Goal: Navigation & Orientation: Find specific page/section

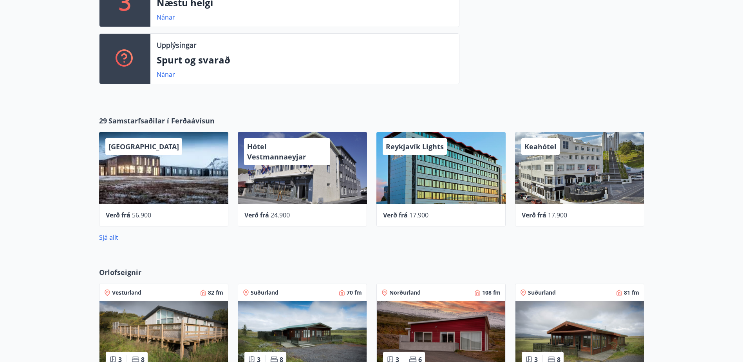
scroll to position [392, 0]
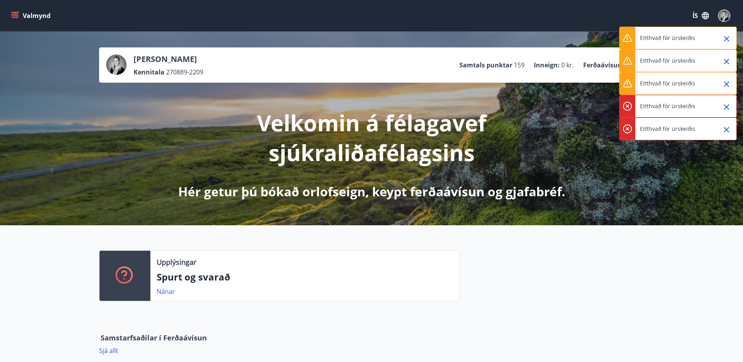
click at [725, 37] on icon "Close" at bounding box center [726, 38] width 5 height 5
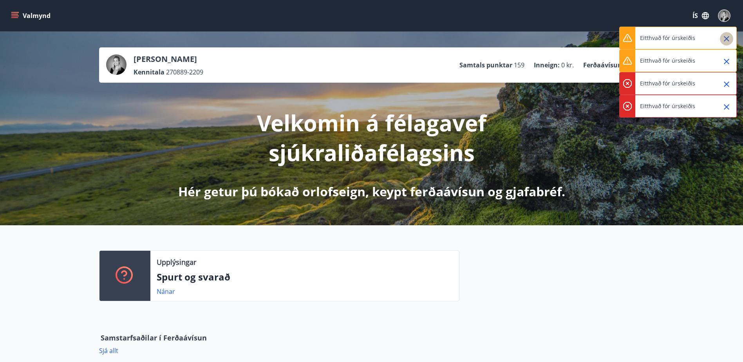
click at [725, 37] on icon "Close" at bounding box center [726, 38] width 5 height 5
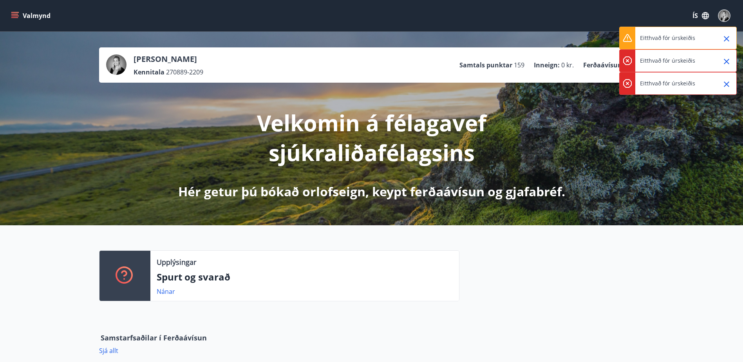
click at [725, 37] on icon "Close" at bounding box center [726, 38] width 5 height 5
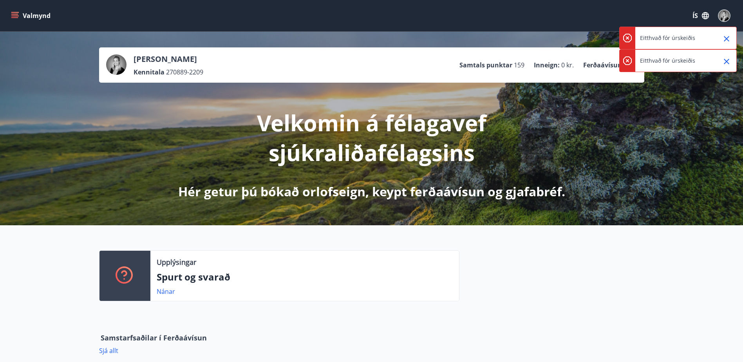
click at [725, 37] on icon "Close" at bounding box center [726, 38] width 5 height 5
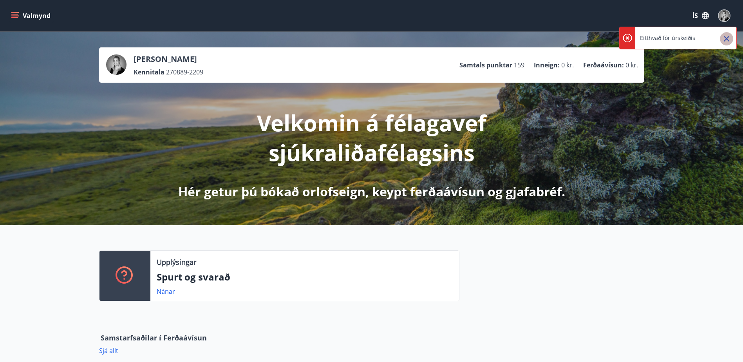
click at [725, 37] on icon "Close" at bounding box center [726, 38] width 5 height 5
